Goal: Check status: Check status

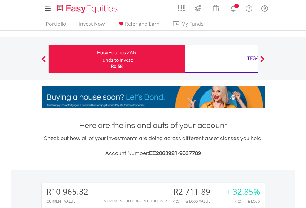
scroll to position [59, 97]
click at [101, 59] on div "Funds to invest:" at bounding box center [117, 60] width 33 height 6
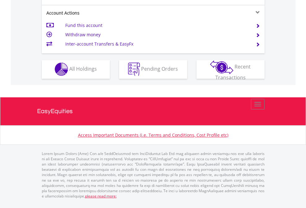
scroll to position [579, 0]
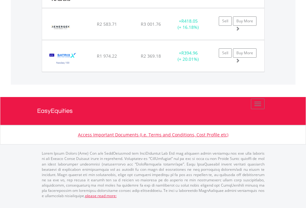
scroll to position [59, 97]
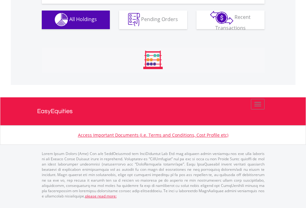
scroll to position [614, 0]
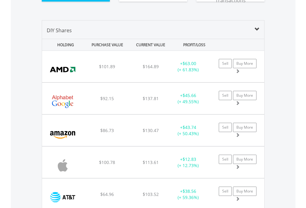
scroll to position [702, 0]
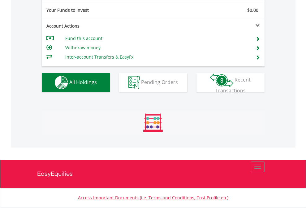
scroll to position [59, 97]
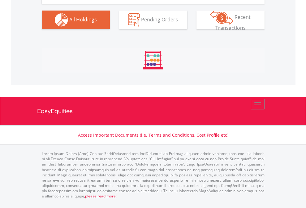
scroll to position [59, 97]
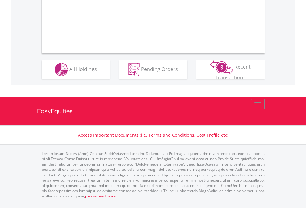
click at [69, 72] on span "All Holdings" at bounding box center [83, 68] width 28 height 7
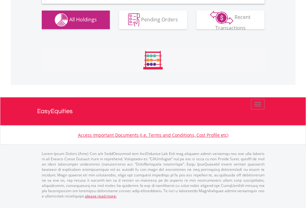
scroll to position [599, 0]
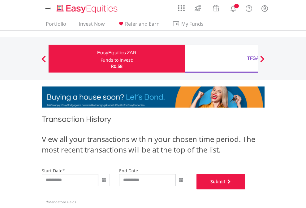
click at [246, 189] on button "Submit" at bounding box center [221, 181] width 49 height 15
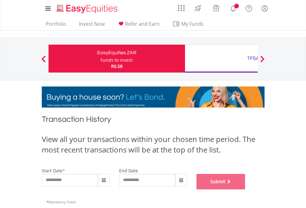
scroll to position [251, 0]
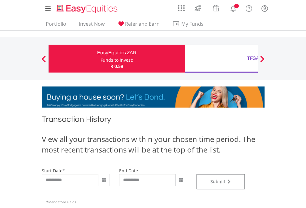
click at [222, 59] on div "TFSA" at bounding box center [253, 58] width 129 height 9
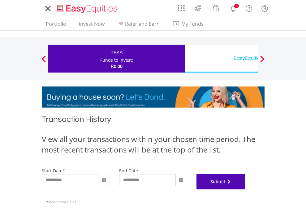
click at [246, 189] on button "Submit" at bounding box center [221, 181] width 49 height 15
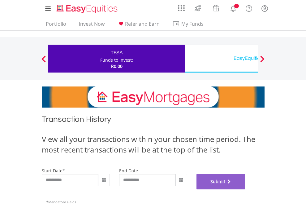
scroll to position [251, 0]
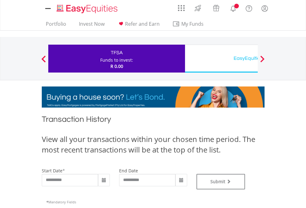
click at [222, 59] on div "EasyEquities USD" at bounding box center [253, 58] width 129 height 9
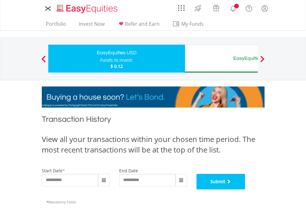
click at [246, 189] on button "Submit" at bounding box center [221, 181] width 49 height 15
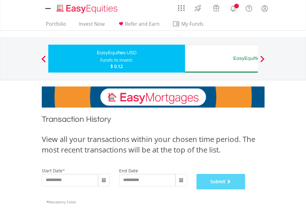
scroll to position [251, 0]
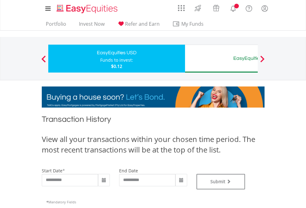
click at [222, 59] on div "EasyEquities AUD" at bounding box center [253, 58] width 129 height 9
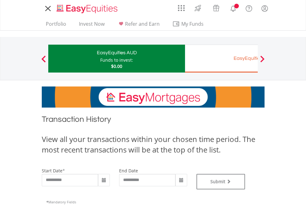
type input "**********"
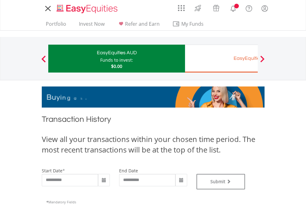
type input "**********"
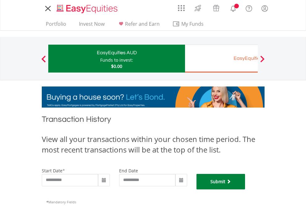
click at [246, 189] on button "Submit" at bounding box center [221, 181] width 49 height 15
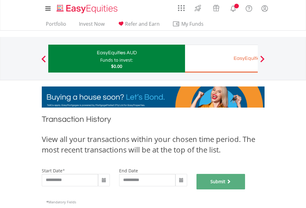
scroll to position [251, 0]
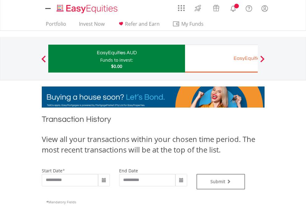
click at [222, 59] on div "EasyEquities EUR" at bounding box center [253, 58] width 129 height 9
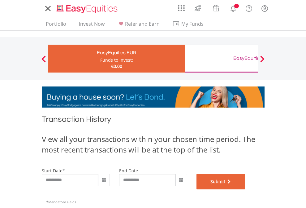
click at [246, 189] on button "Submit" at bounding box center [221, 181] width 49 height 15
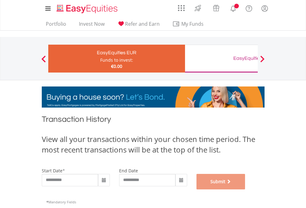
scroll to position [251, 0]
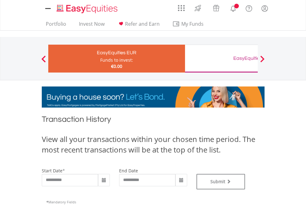
click at [222, 59] on div "EasyEquities GBP" at bounding box center [253, 58] width 129 height 9
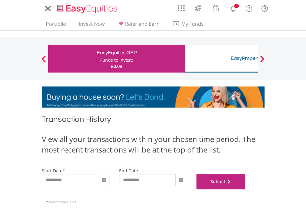
click at [246, 189] on button "Submit" at bounding box center [221, 181] width 49 height 15
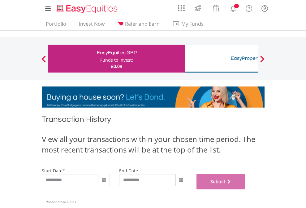
scroll to position [251, 0]
